Goal: Task Accomplishment & Management: Manage account settings

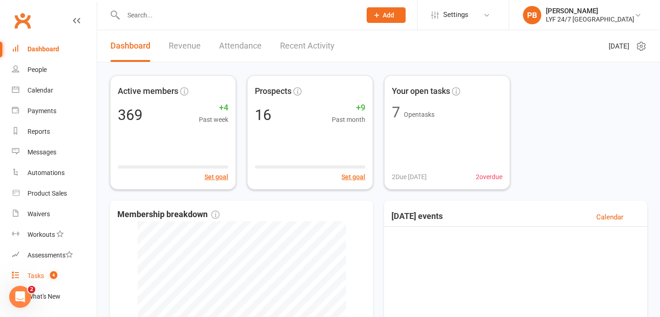
click at [40, 275] on div "Tasks" at bounding box center [36, 275] width 17 height 7
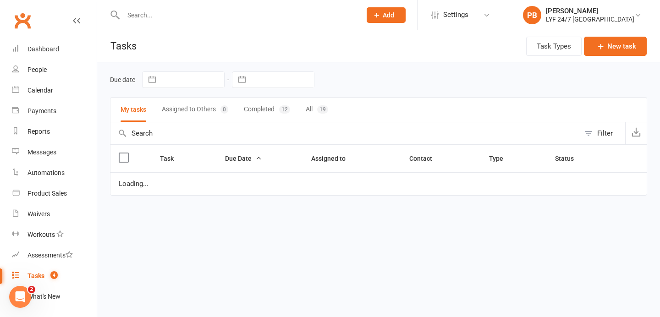
select select "started"
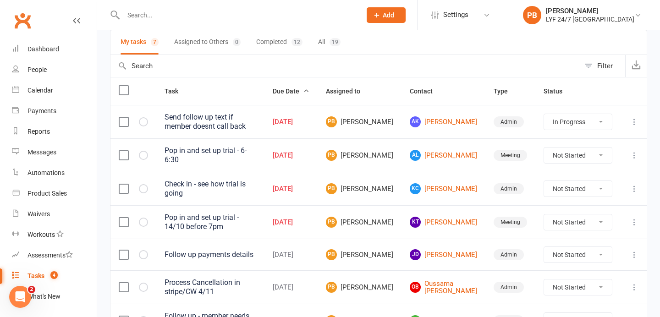
scroll to position [128, 0]
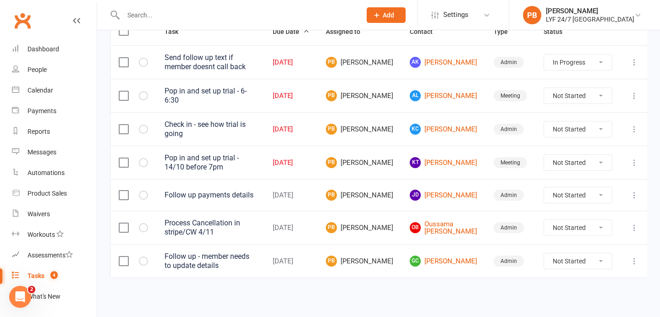
click at [555, 97] on select "Not Started In Progress Waiting Complete" at bounding box center [578, 96] width 68 height 16
select select "unstarted"
select select "started"
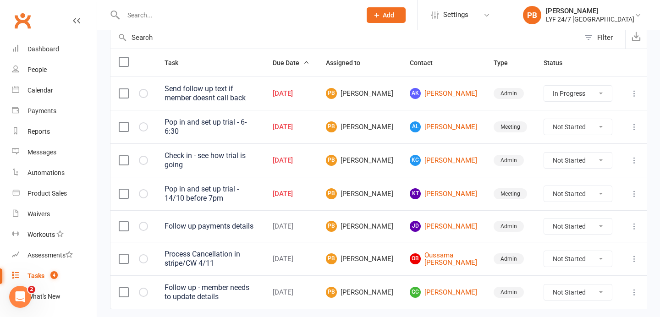
select select "started"
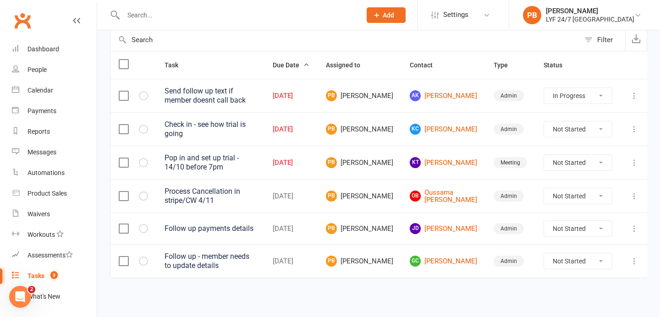
click at [573, 127] on select "Not Started In Progress Waiting Complete" at bounding box center [578, 130] width 68 height 16
select select "unstarted"
select select "started"
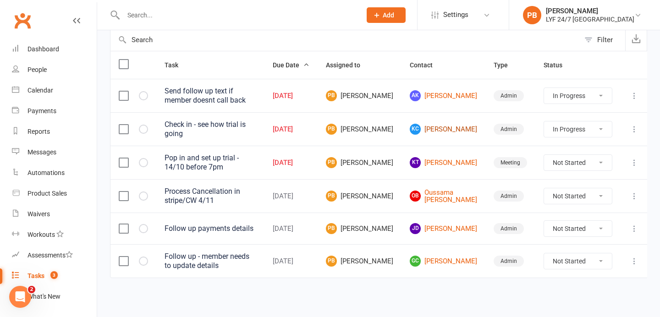
click at [452, 129] on link "[PERSON_NAME] [PERSON_NAME]" at bounding box center [443, 129] width 67 height 11
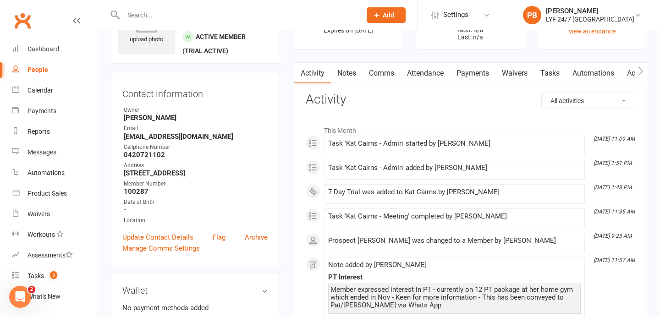
scroll to position [55, 0]
click at [160, 19] on input "text" at bounding box center [238, 15] width 234 height 13
paste input "[PERSON_NAME]"
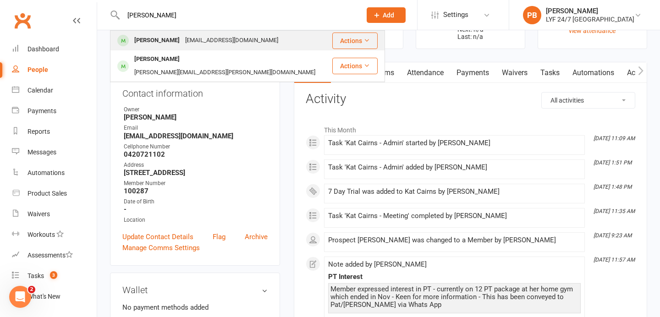
type input "[PERSON_NAME]"
click at [142, 40] on div "[PERSON_NAME]" at bounding box center [157, 40] width 51 height 13
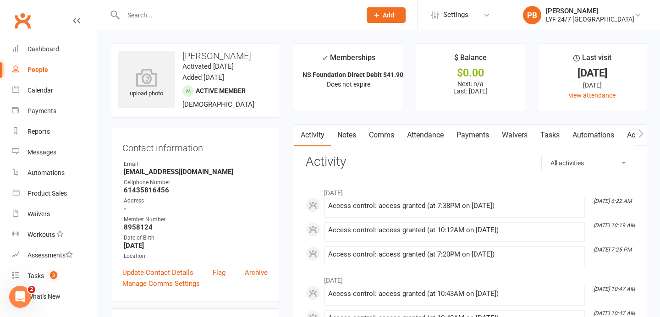
click at [206, 13] on input "text" at bounding box center [238, 15] width 234 height 13
paste input "[PERSON_NAME]"
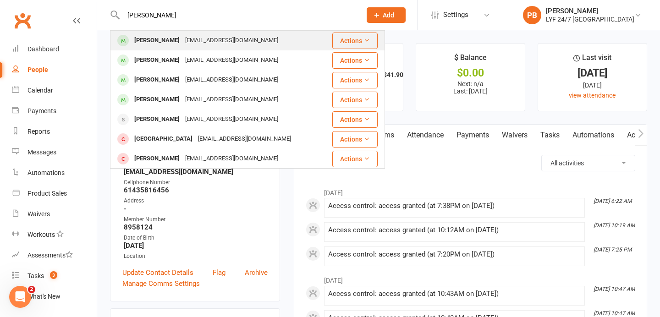
type input "[PERSON_NAME]"
click at [155, 44] on div "[PERSON_NAME]" at bounding box center [157, 40] width 51 height 13
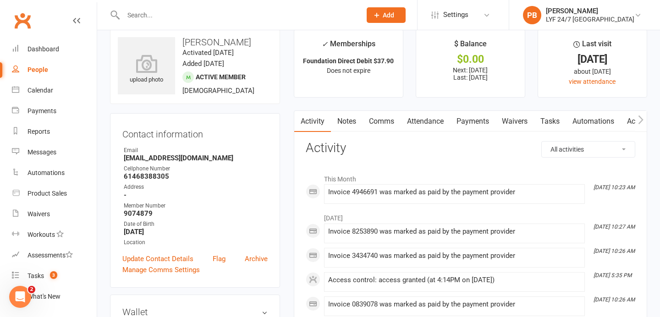
scroll to position [12, 0]
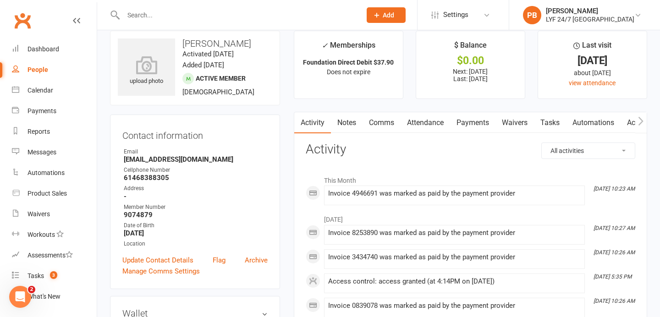
click at [473, 120] on link "Payments" at bounding box center [472, 122] width 45 height 21
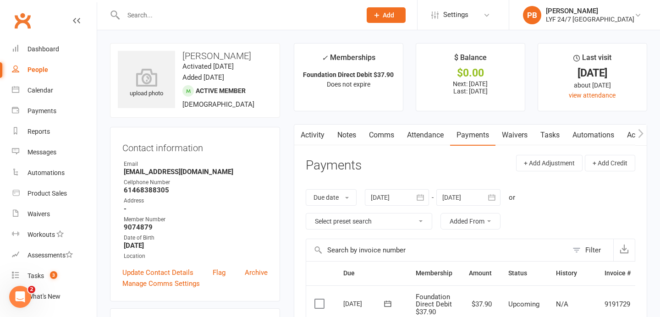
click at [164, 22] on div at bounding box center [232, 15] width 245 height 30
click at [169, 17] on input "text" at bounding box center [238, 15] width 234 height 13
paste input "[PERSON_NAME]"
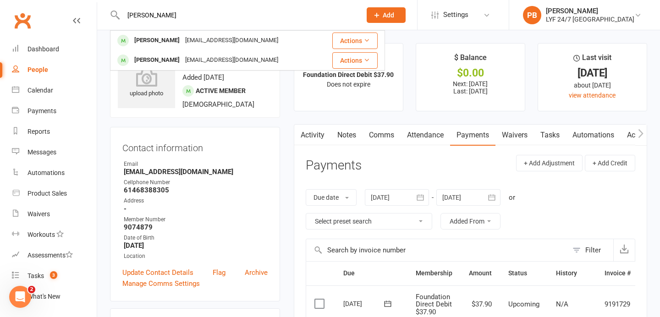
type input "[PERSON_NAME]"
click at [381, 14] on icon at bounding box center [377, 15] width 8 height 8
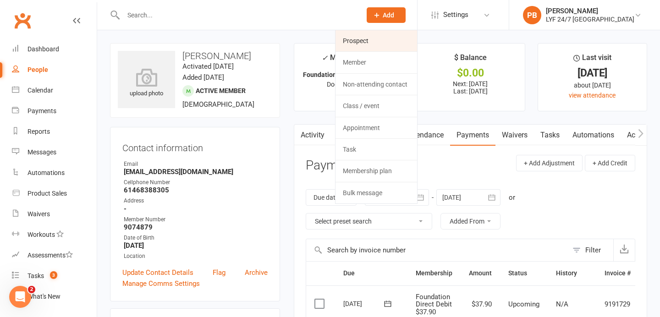
click at [391, 40] on link "Prospect" at bounding box center [377, 40] width 82 height 21
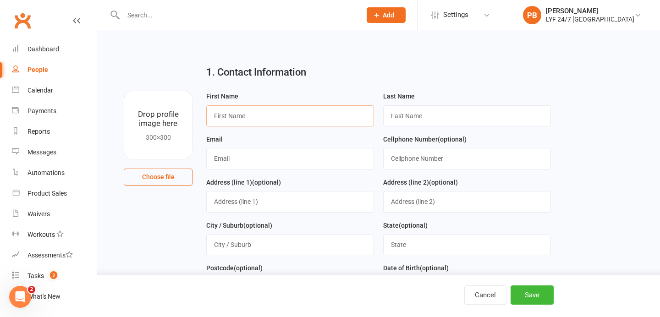
click at [270, 117] on input "text" at bounding box center [290, 115] width 168 height 21
paste input "[PERSON_NAME]"
drag, startPoint x: 259, startPoint y: 119, endPoint x: 231, endPoint y: 119, distance: 28.0
click at [231, 119] on input "[PERSON_NAME]" at bounding box center [290, 115] width 168 height 21
type input "[PERSON_NAME]"
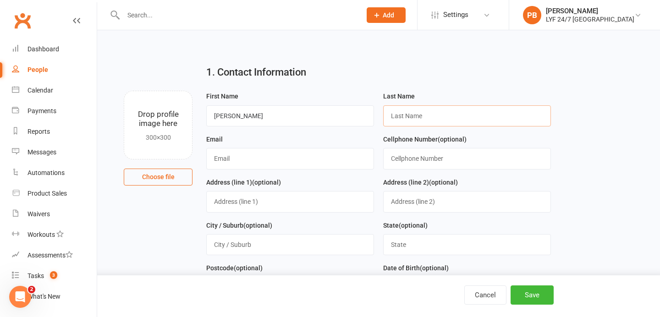
click at [461, 115] on input "text" at bounding box center [467, 115] width 168 height 21
paste input "[PERSON_NAME]"
drag, startPoint x: 412, startPoint y: 117, endPoint x: 295, endPoint y: 124, distance: 116.7
click at [295, 124] on form "First Name [PERSON_NAME] Last Name [PERSON_NAME] Email Cellphone Number (option…" at bounding box center [379, 241] width 354 height 301
type input "[PERSON_NAME]"
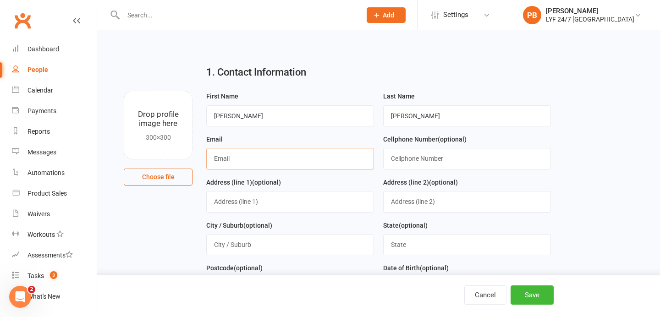
click at [261, 164] on input "text" at bounding box center [290, 158] width 168 height 21
click at [461, 163] on input "text" at bounding box center [467, 158] width 168 height 21
paste input "0415611155"
type input "0415611155"
click at [319, 172] on div "Email" at bounding box center [290, 155] width 177 height 43
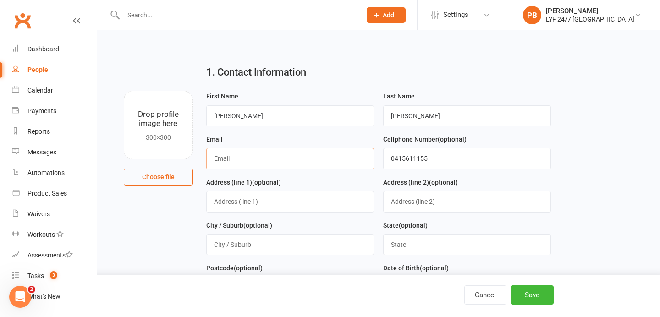
click at [327, 162] on input "text" at bounding box center [290, 158] width 168 height 21
paste input "[EMAIL_ADDRESS][DOMAIN_NAME]"
type input "[EMAIL_ADDRESS][DOMAIN_NAME]"
click at [311, 201] on input "text" at bounding box center [290, 201] width 168 height 21
paste input "[STREET_ADDRESS][PERSON_NAME],"
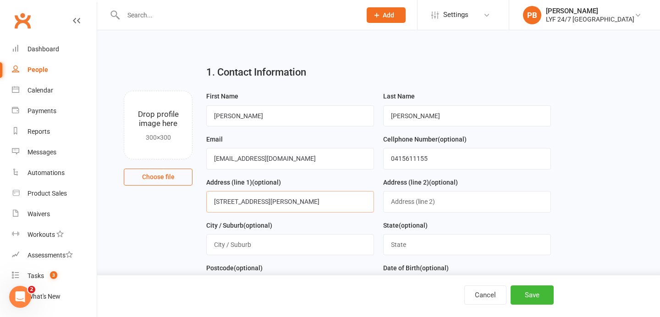
type input "[STREET_ADDRESS][PERSON_NAME]"
click at [257, 246] on input "text" at bounding box center [290, 244] width 168 height 21
type input "[GEOGRAPHIC_DATA]"
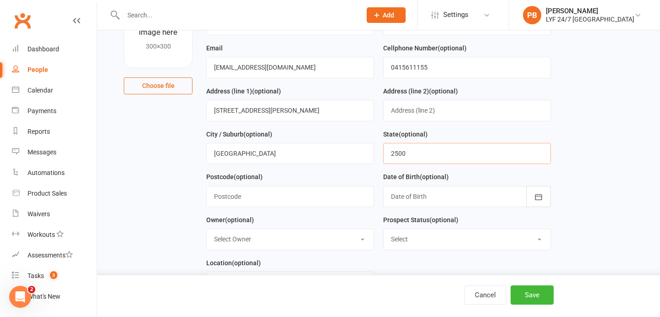
scroll to position [101, 0]
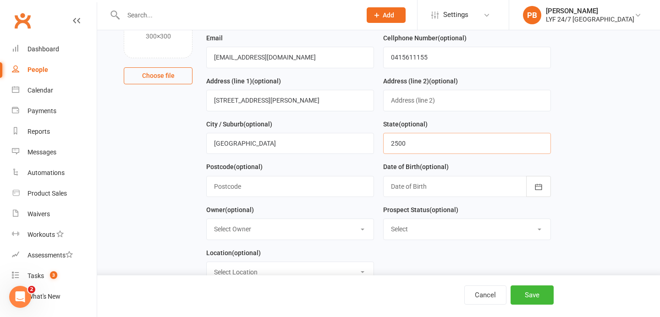
drag, startPoint x: 416, startPoint y: 147, endPoint x: 387, endPoint y: 144, distance: 29.0
click at [387, 144] on input "2500" at bounding box center [467, 143] width 168 height 21
type input "[GEOGRAPHIC_DATA]"
click at [297, 189] on input "text" at bounding box center [290, 186] width 168 height 21
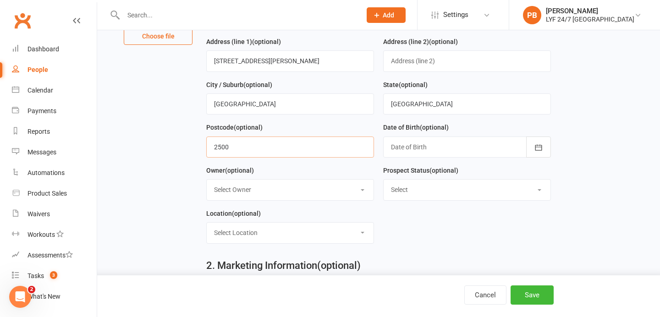
scroll to position [197, 0]
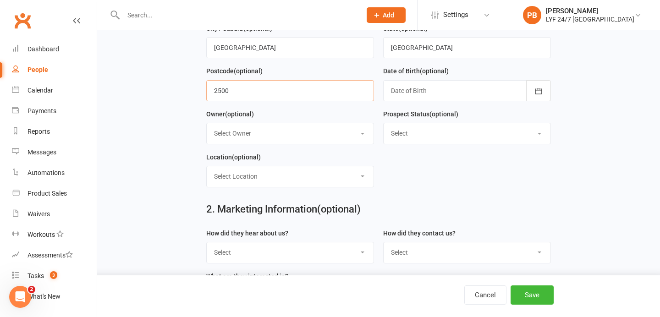
type input "2500"
click at [539, 98] on button "button" at bounding box center [539, 90] width 25 height 21
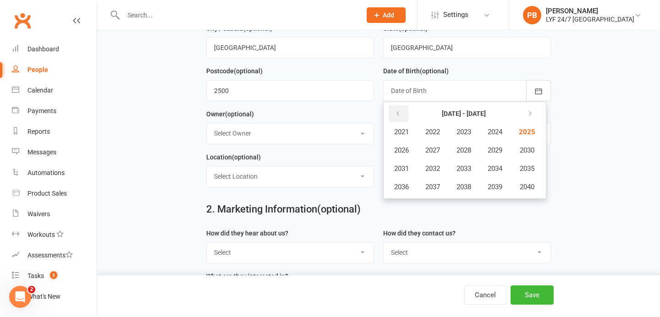
click at [396, 112] on icon "button" at bounding box center [398, 113] width 6 height 7
click at [476, 128] on button "2003" at bounding box center [464, 131] width 30 height 17
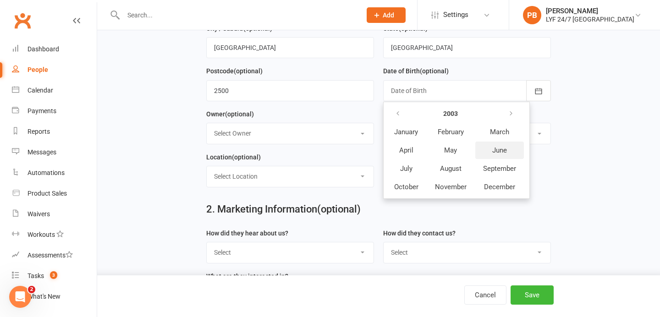
click at [499, 151] on span "June" at bounding box center [500, 150] width 15 height 8
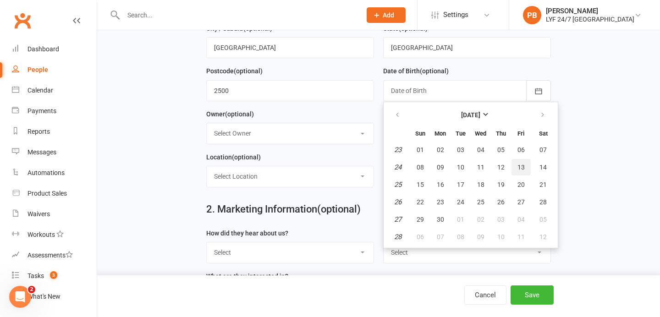
click at [521, 171] on span "13" at bounding box center [521, 167] width 7 height 7
type input "[DATE]"
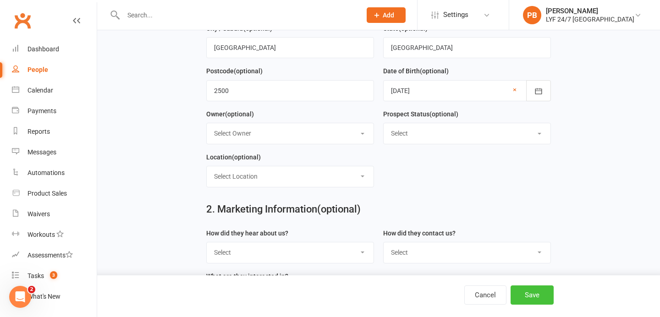
click at [537, 293] on button "Save" at bounding box center [532, 295] width 43 height 19
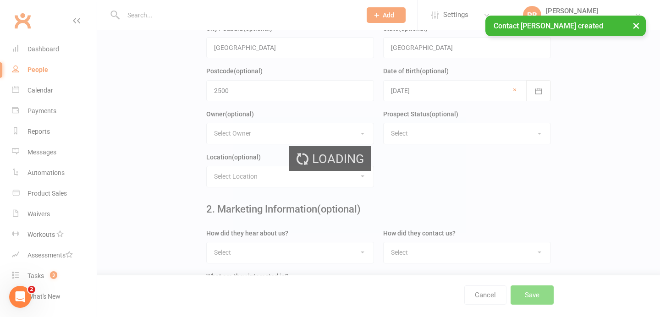
scroll to position [0, 0]
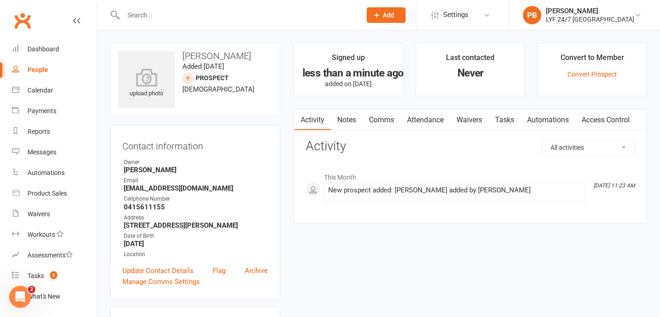
click at [377, 123] on link "Comms" at bounding box center [382, 120] width 38 height 21
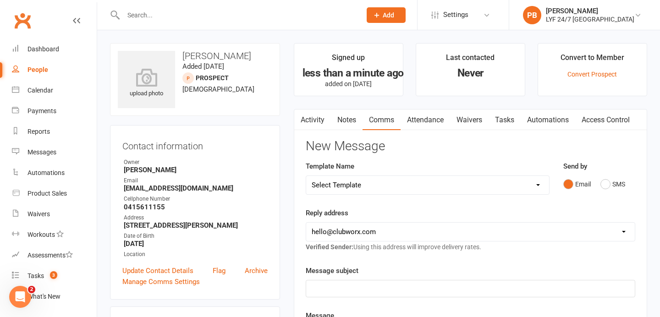
click at [348, 122] on link "Notes" at bounding box center [347, 120] width 32 height 21
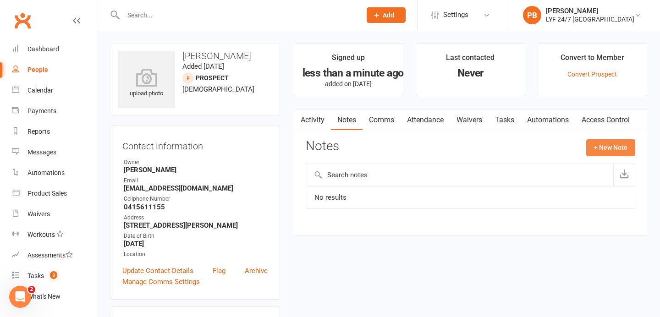
click at [587, 149] on button "+ New Note" at bounding box center [611, 147] width 49 height 17
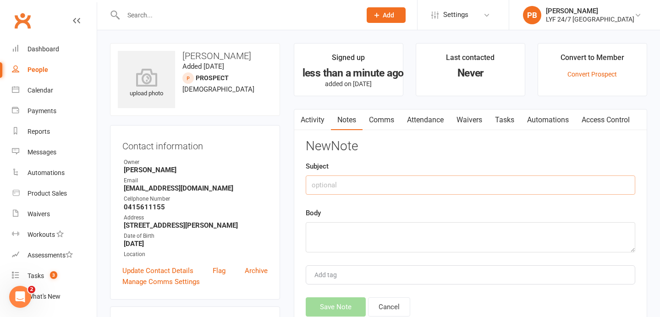
click at [428, 177] on input "text" at bounding box center [471, 185] width 330 height 19
type input "C"
type input "1st Follow up"
click at [371, 242] on textarea at bounding box center [471, 237] width 330 height 30
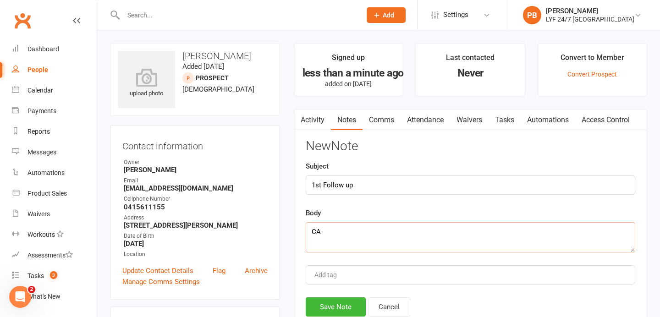
type textarea "C"
type textarea "Called - No anwser - sent text"
click at [345, 304] on button "Save Note" at bounding box center [336, 307] width 60 height 19
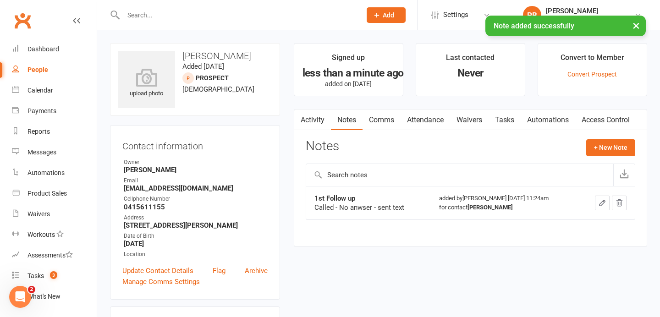
click at [636, 28] on button "×" at bounding box center [636, 26] width 17 height 20
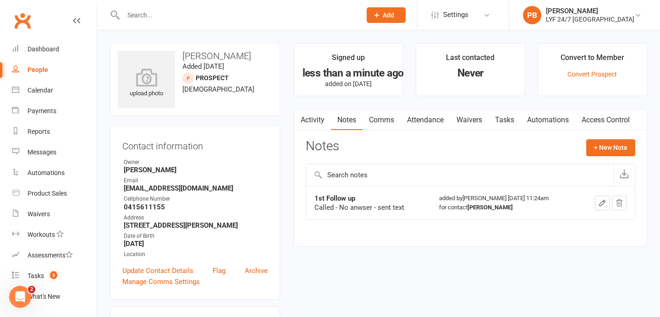
click at [214, 8] on div at bounding box center [232, 15] width 245 height 30
click at [215, 23] on div at bounding box center [232, 15] width 245 height 30
click at [193, 15] on input "text" at bounding box center [238, 15] width 234 height 13
paste input "[PERSON_NAME]"
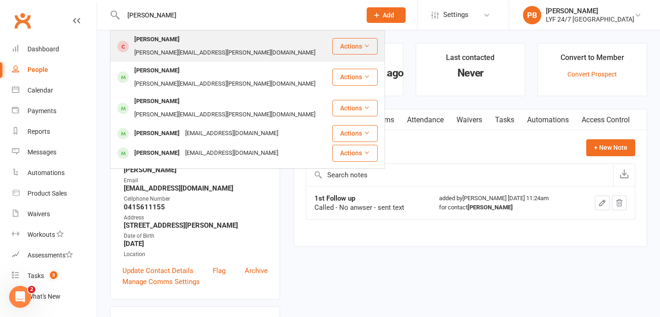
type input "[PERSON_NAME]"
click at [164, 42] on div "[PERSON_NAME]" at bounding box center [157, 39] width 51 height 13
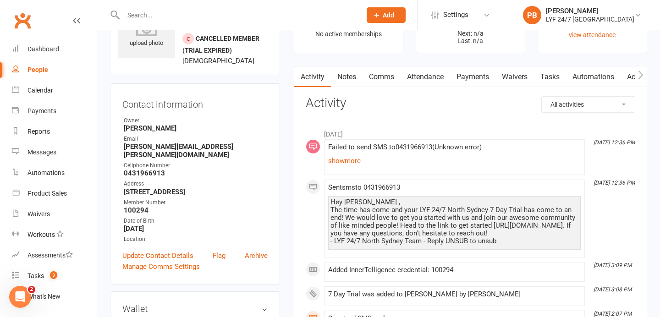
scroll to position [50, 0]
click at [349, 83] on link "Notes" at bounding box center [347, 77] width 32 height 21
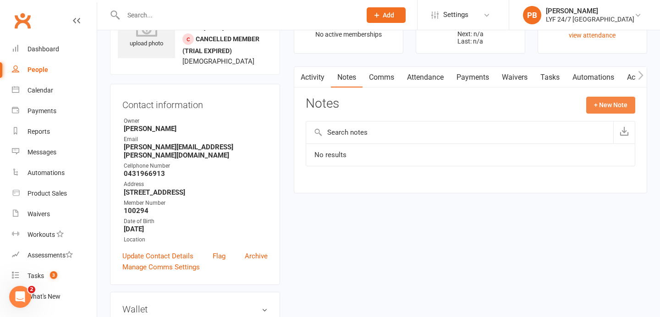
click at [609, 109] on button "+ New Note" at bounding box center [611, 105] width 49 height 17
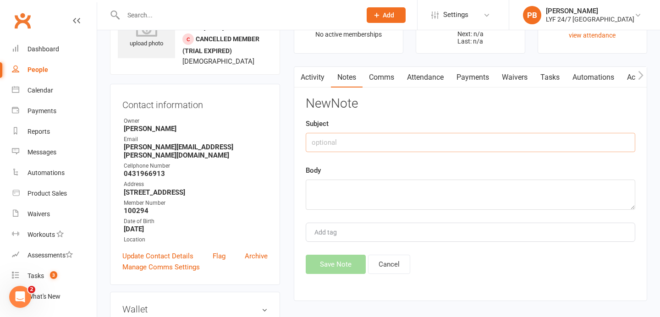
click at [381, 145] on input "text" at bounding box center [471, 142] width 330 height 19
type input "FITNESS PASSPORT"
click at [376, 195] on textarea at bounding box center [471, 195] width 330 height 30
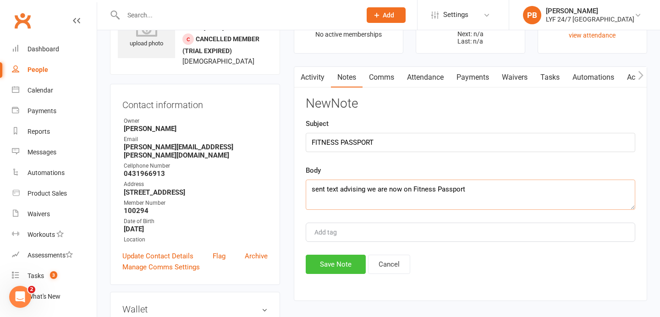
type textarea "sent text advising we are now on Fitness Passport"
click at [352, 261] on button "Save Note" at bounding box center [336, 264] width 60 height 19
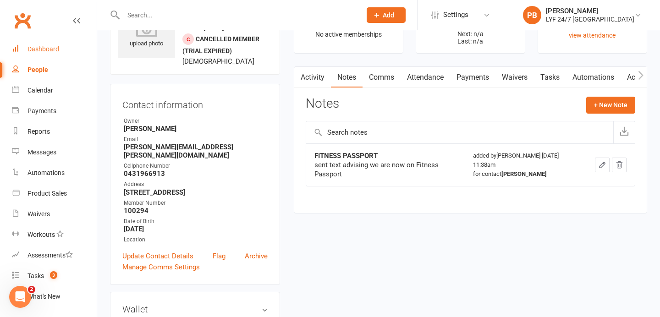
click at [38, 51] on div "Dashboard" at bounding box center [44, 48] width 32 height 7
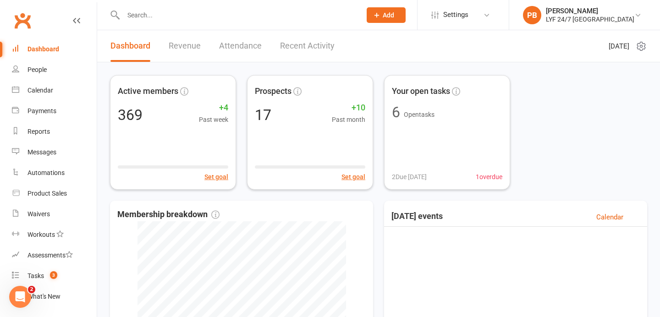
click at [326, 45] on link "Recent Activity" at bounding box center [307, 46] width 55 height 32
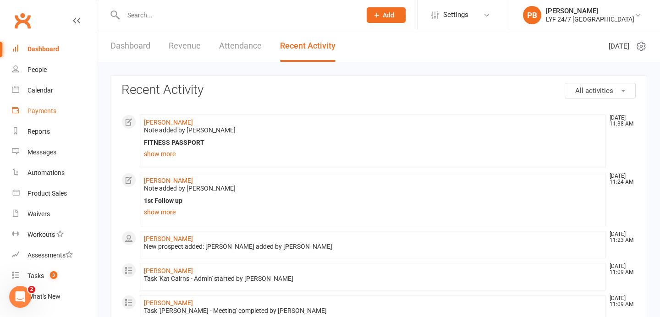
click at [35, 111] on div "Payments" at bounding box center [42, 110] width 29 height 7
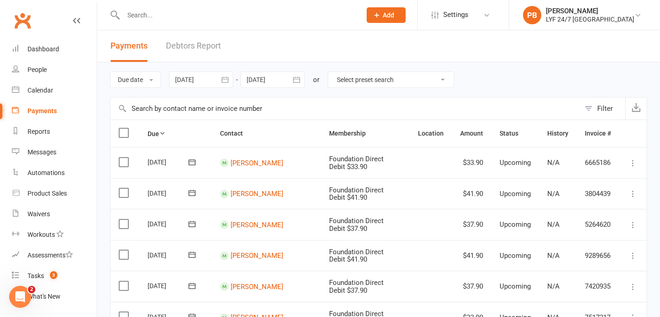
click at [378, 80] on select "Select preset search All failures All skipped payments All pending payments Suc…" at bounding box center [391, 80] width 126 height 16
select select "0"
type input "[DATE]"
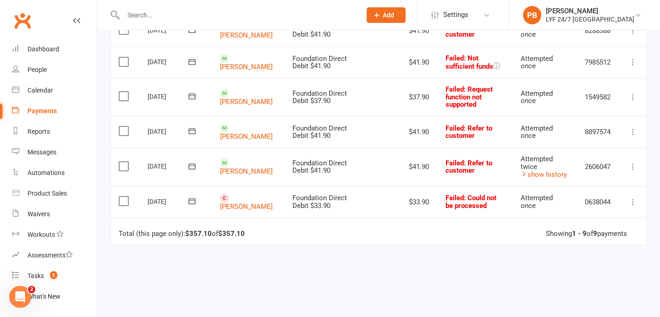
scroll to position [285, 0]
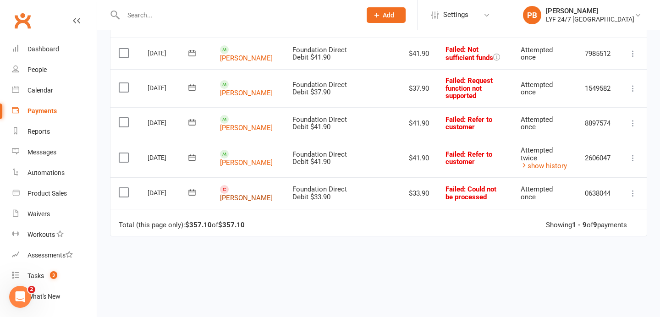
click at [233, 198] on link "[PERSON_NAME]" at bounding box center [246, 198] width 53 height 8
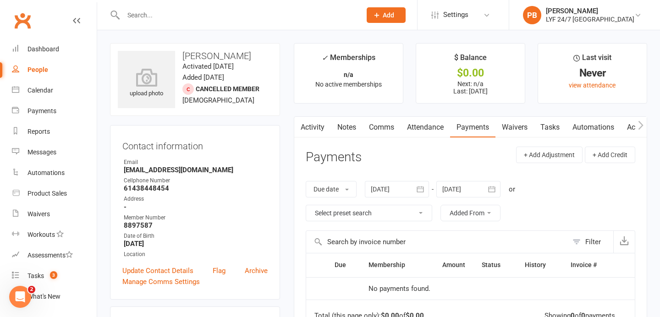
click at [398, 192] on div at bounding box center [397, 189] width 64 height 17
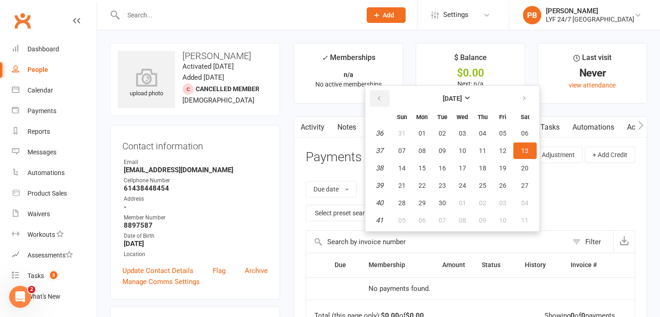
click at [378, 98] on icon "button" at bounding box center [379, 98] width 6 height 7
click at [511, 132] on button "01" at bounding box center [502, 133] width 19 height 17
type input "[DATE]"
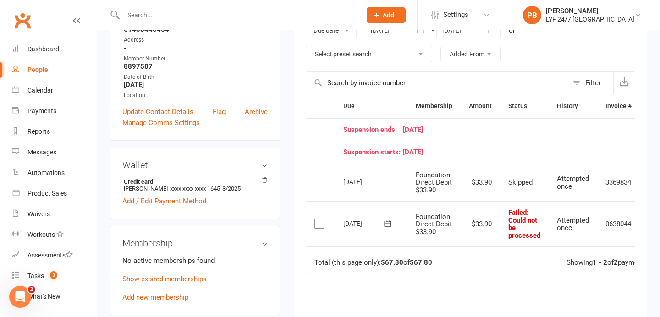
scroll to position [161, 0]
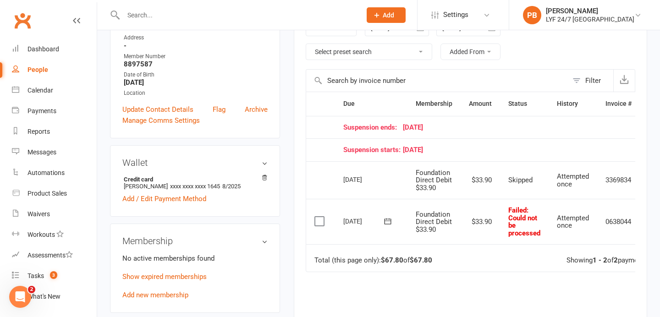
click at [320, 219] on label at bounding box center [321, 221] width 12 height 9
click at [320, 217] on input "checkbox" at bounding box center [318, 217] width 6 height 0
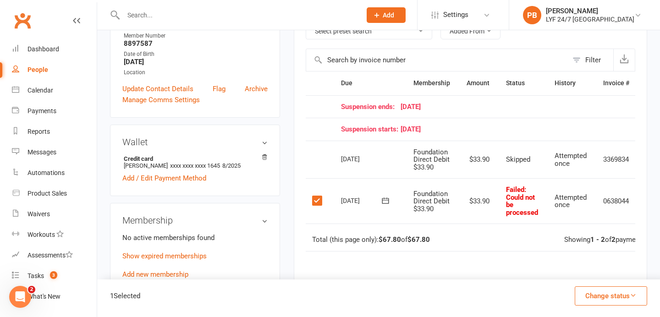
scroll to position [0, 33]
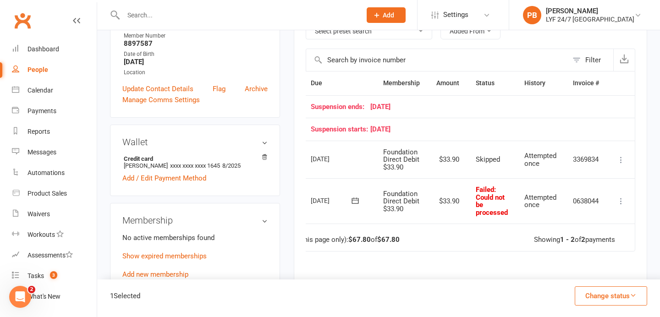
click at [627, 199] on td "Mark as Paid (Cash) Mark as Paid (POS) Mark as Paid (Other) Skip Retry now More…" at bounding box center [622, 200] width 28 height 45
click at [624, 199] on icon at bounding box center [621, 201] width 9 height 9
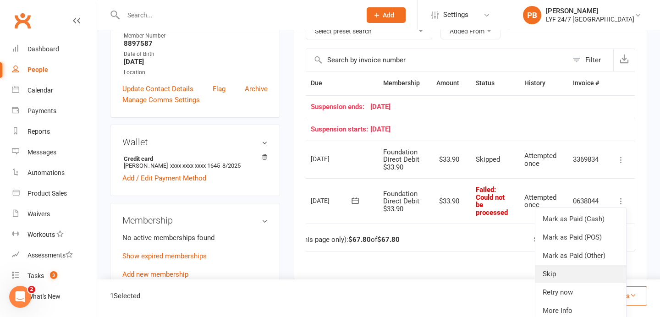
click at [607, 278] on link "Skip" at bounding box center [581, 274] width 91 height 18
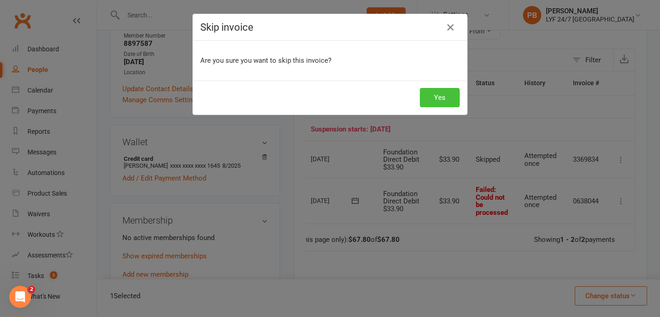
click at [438, 102] on button "Yes" at bounding box center [440, 97] width 40 height 19
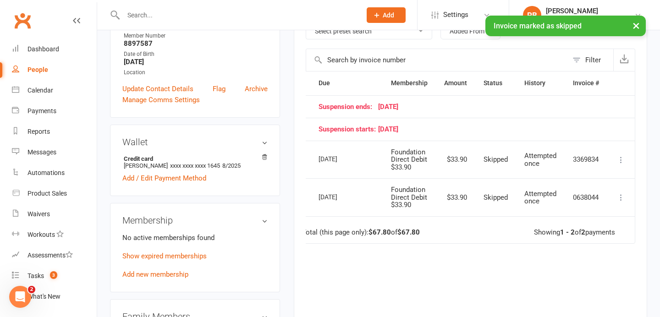
scroll to position [0, 0]
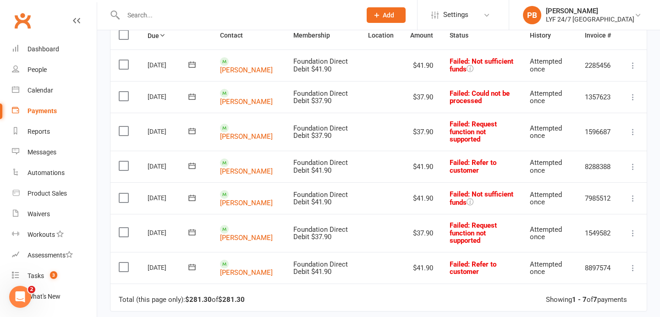
scroll to position [128, 0]
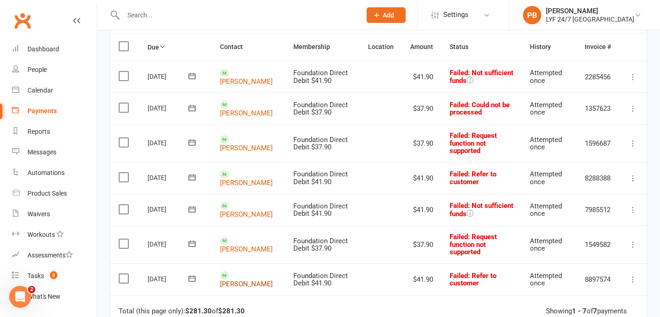
click at [242, 280] on link "[PERSON_NAME]" at bounding box center [246, 284] width 53 height 8
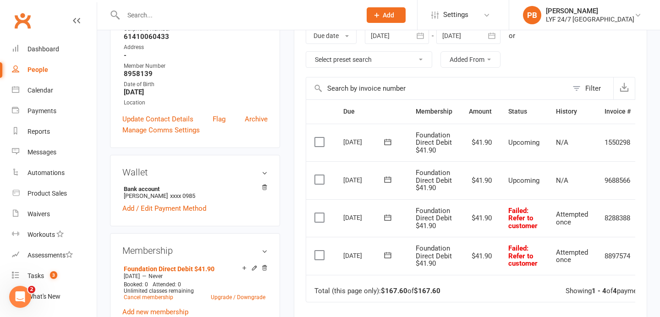
scroll to position [168, 0]
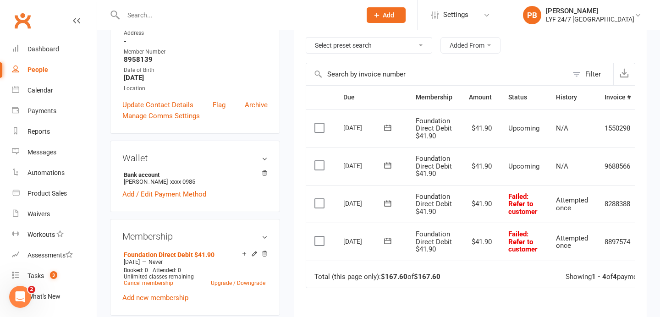
click at [393, 238] on button at bounding box center [388, 242] width 18 height 10
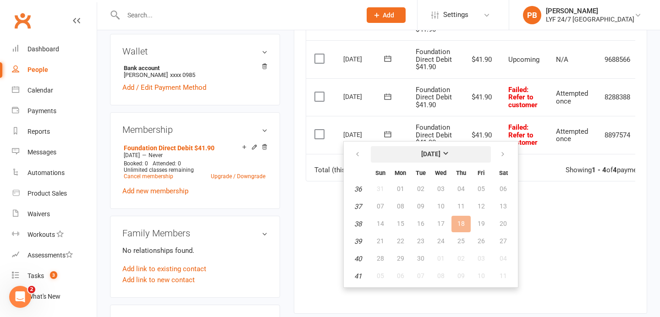
scroll to position [305, 0]
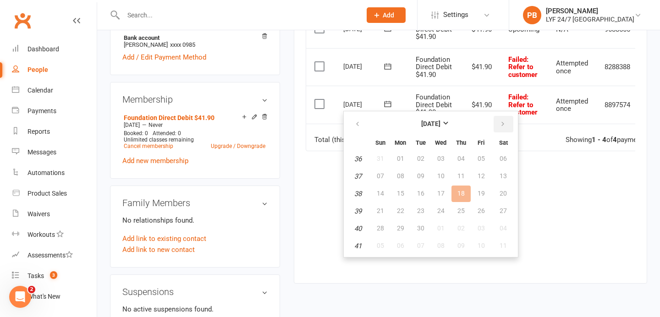
click at [497, 127] on button "button" at bounding box center [504, 124] width 20 height 17
click at [426, 191] on button "14" at bounding box center [420, 194] width 19 height 17
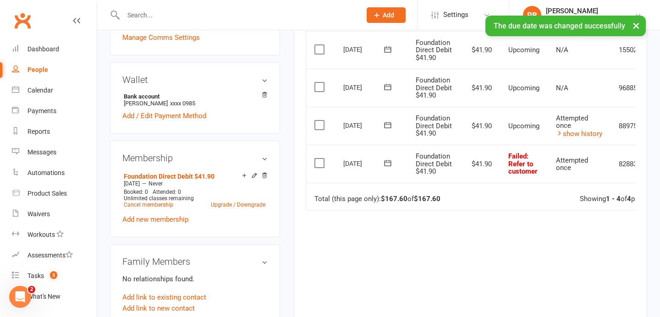
scroll to position [206, 0]
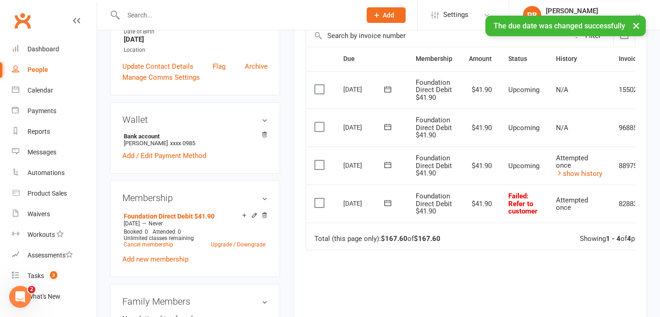
click at [387, 202] on icon at bounding box center [387, 203] width 9 height 9
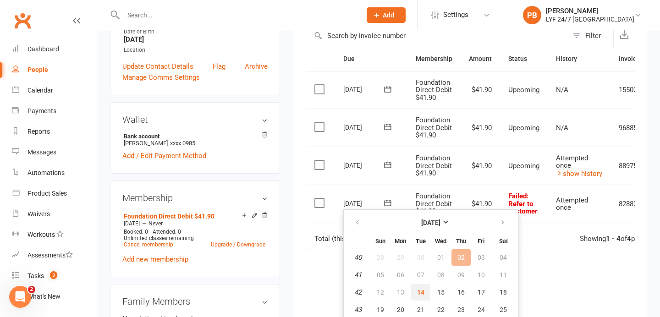
click at [419, 296] on button "14" at bounding box center [420, 292] width 19 height 17
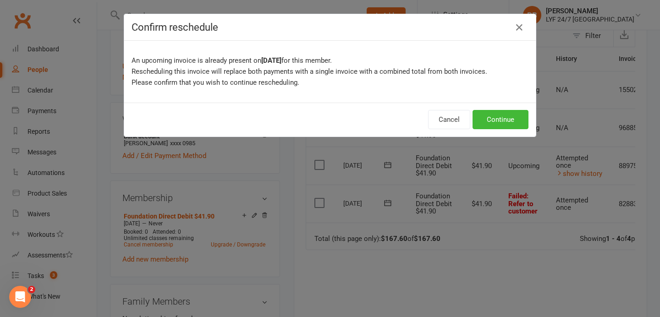
click at [495, 105] on div "Cancel Continue" at bounding box center [330, 120] width 412 height 34
click at [495, 122] on button "Continue" at bounding box center [501, 119] width 56 height 19
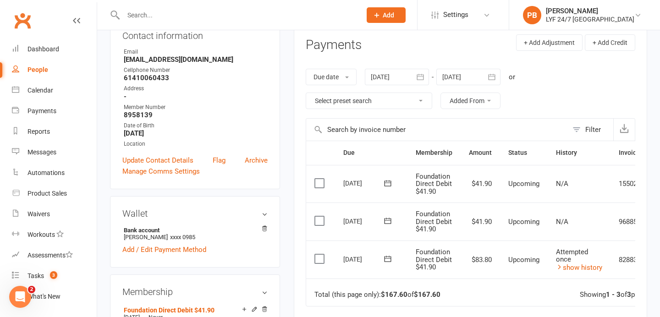
scroll to position [0, 0]
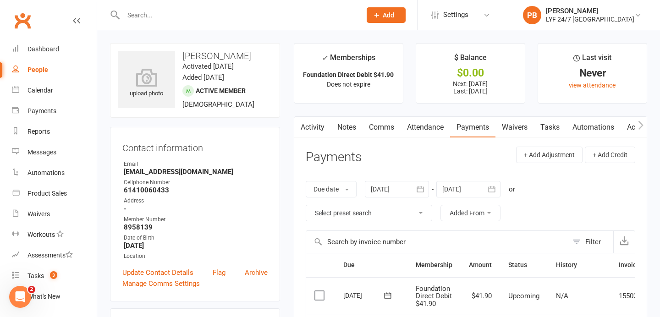
click at [204, 16] on input "text" at bounding box center [238, 15] width 234 height 13
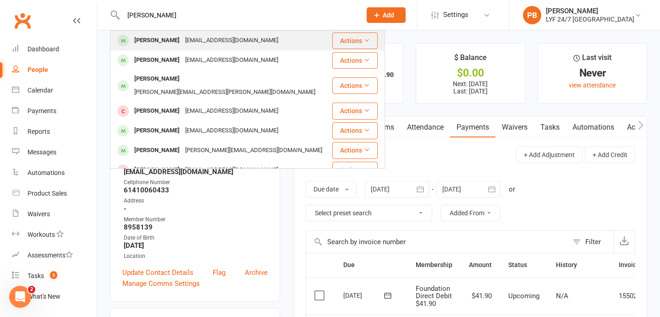
type input "[PERSON_NAME]"
click at [138, 39] on div "[PERSON_NAME]" at bounding box center [157, 40] width 51 height 13
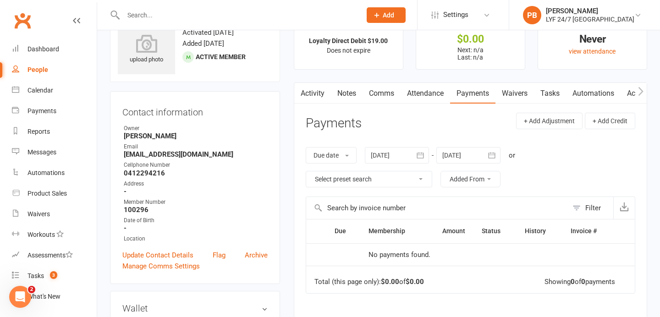
scroll to position [37, 0]
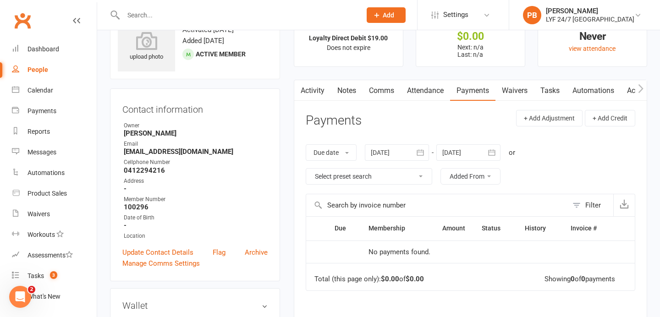
click at [174, 20] on input "text" at bounding box center [238, 15] width 234 height 13
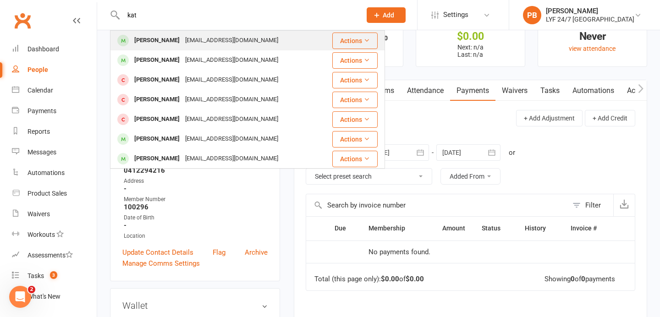
type input "kat"
click at [155, 35] on div "[PERSON_NAME]" at bounding box center [157, 40] width 51 height 13
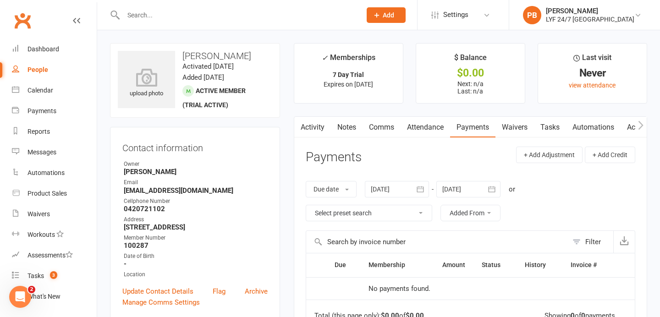
click at [181, 20] on input "text" at bounding box center [238, 15] width 234 height 13
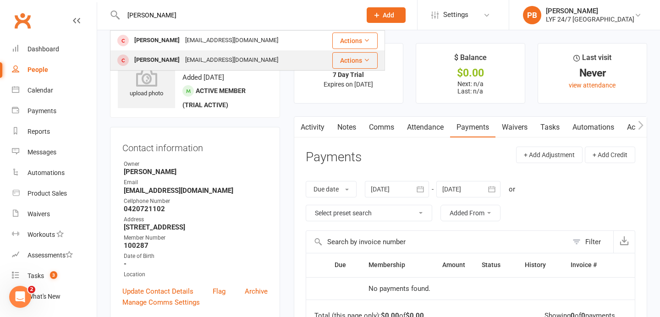
type input "[PERSON_NAME]"
click at [164, 53] on div "[PERSON_NAME] [EMAIL_ADDRESS][DOMAIN_NAME]" at bounding box center [216, 60] width 210 height 19
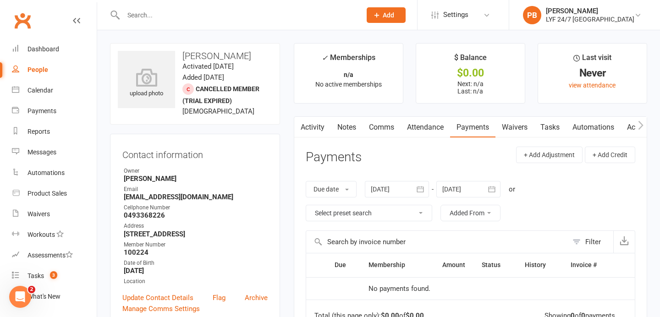
click at [144, 5] on div at bounding box center [232, 15] width 245 height 30
click at [141, 14] on input "text" at bounding box center [238, 15] width 234 height 13
paste input "[PERSON_NAME]"
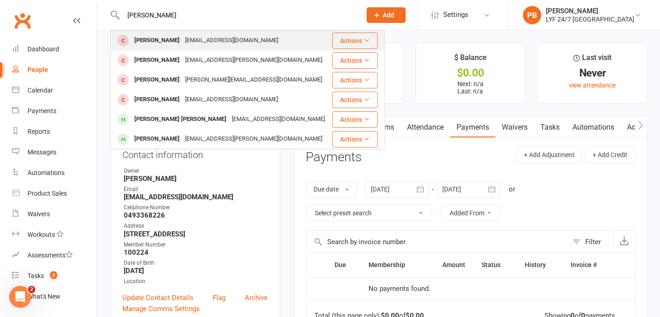
type input "[PERSON_NAME]"
click at [145, 41] on div "[PERSON_NAME]" at bounding box center [157, 40] width 51 height 13
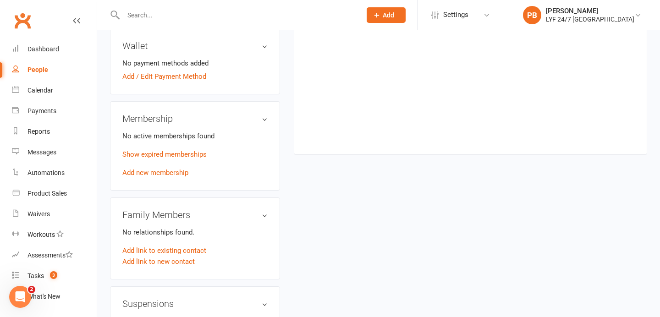
scroll to position [323, 0]
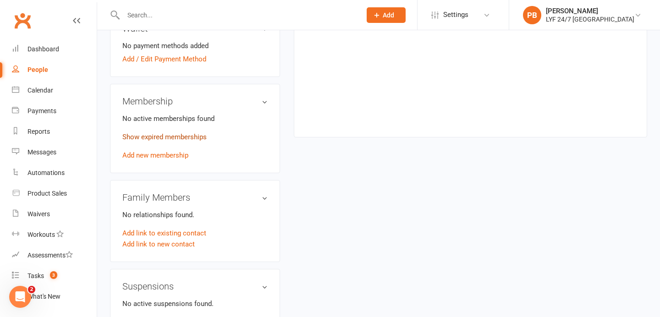
click at [183, 137] on link "Show expired memberships" at bounding box center [164, 137] width 84 height 8
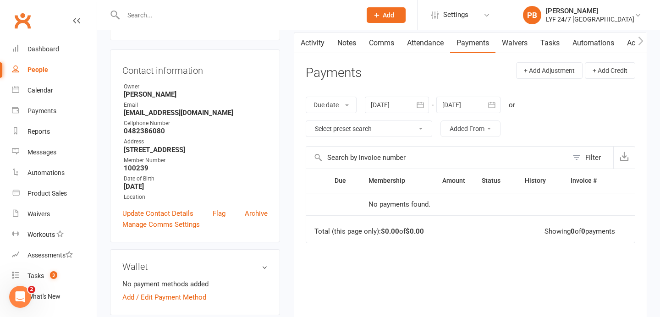
scroll to position [0, 0]
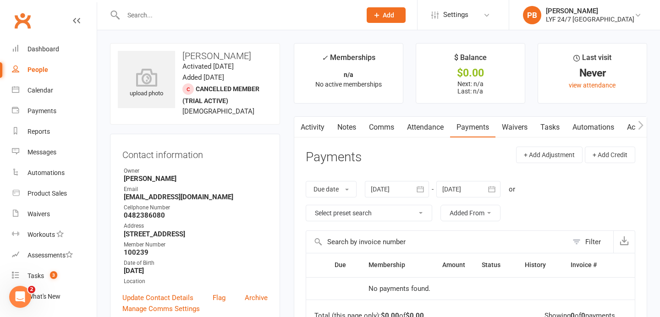
click at [333, 129] on link "Notes" at bounding box center [347, 127] width 32 height 21
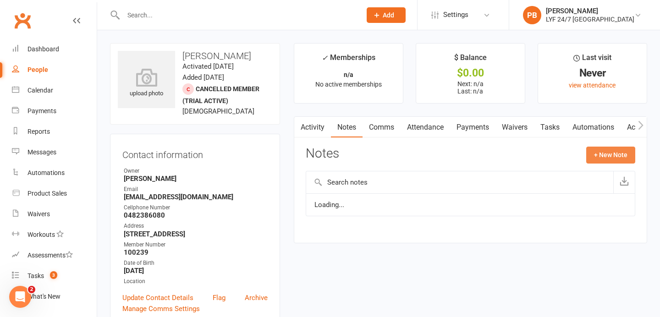
click at [609, 152] on button "+ New Note" at bounding box center [611, 155] width 49 height 17
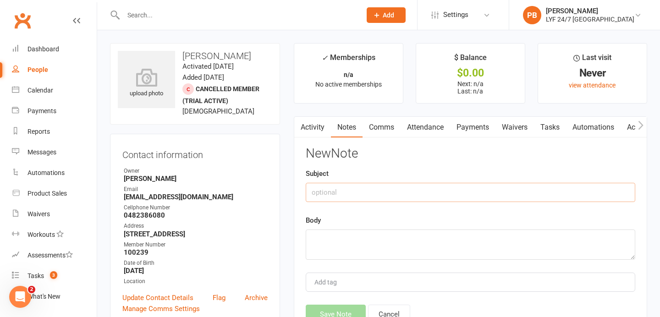
click at [367, 190] on input "text" at bounding box center [471, 192] width 330 height 19
type input "F"
click at [343, 188] on input "JOIN NO Wmessage" at bounding box center [471, 192] width 330 height 19
type input "JOIN NOW message"
click at [366, 220] on div "Body" at bounding box center [471, 237] width 330 height 45
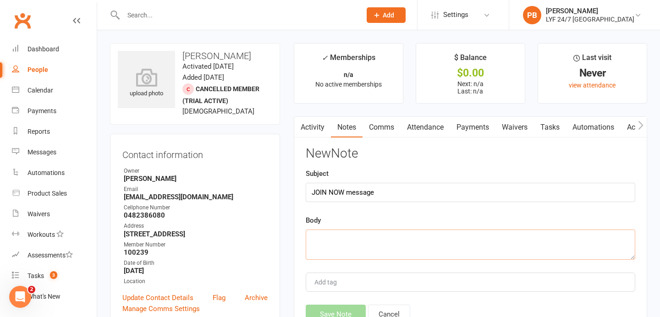
click at [344, 239] on textarea at bounding box center [471, 245] width 330 height 30
click at [330, 239] on textarea "Sent juoining link etc" at bounding box center [471, 245] width 330 height 30
type textarea "Sent joining link etc"
click at [339, 309] on button "Save Note" at bounding box center [336, 314] width 60 height 19
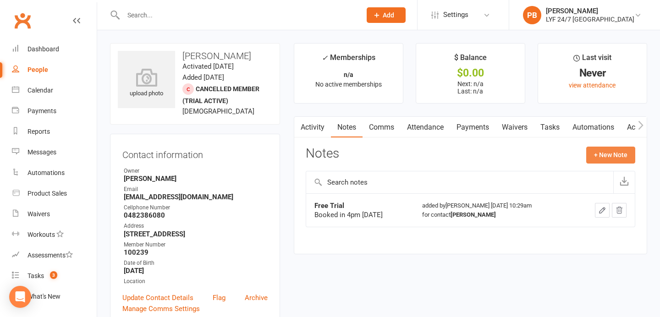
click at [598, 155] on button "+ New Note" at bounding box center [611, 155] width 49 height 17
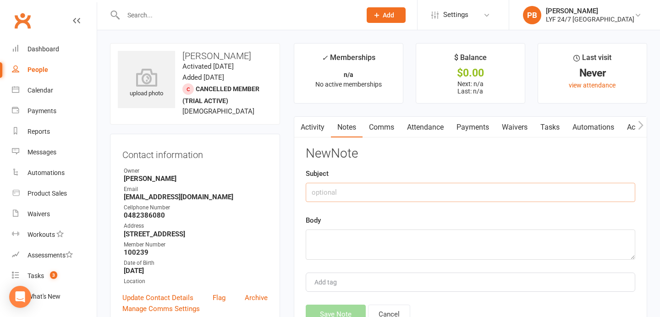
click at [334, 194] on input "text" at bounding box center [471, 192] width 330 height 19
type input "S"
type input "JOIN NOW"
click at [342, 245] on textarea at bounding box center [471, 245] width 330 height 30
type textarea "S"
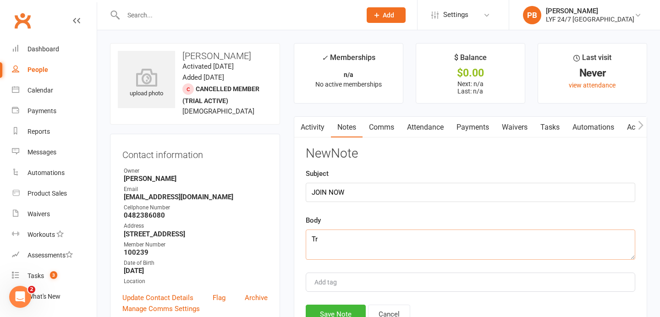
type textarea "T"
type textarea "Sent links to join"
click at [345, 306] on button "Save Note" at bounding box center [336, 314] width 60 height 19
